Goal: Navigation & Orientation: Go to known website

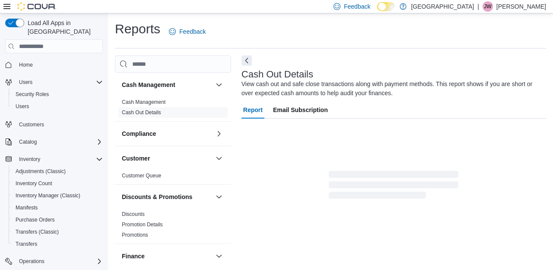
scroll to position [12, 0]
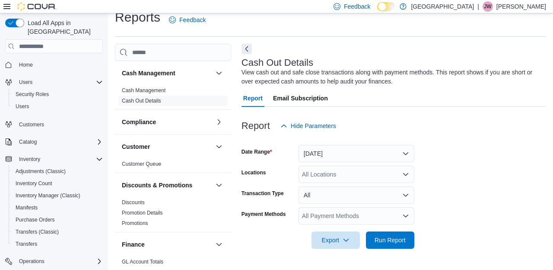
click at [38, 59] on span "Home" at bounding box center [59, 64] width 87 height 11
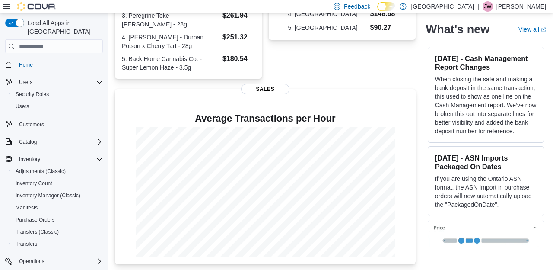
scroll to position [318, 0]
